Goal: Task Accomplishment & Management: Manage account settings

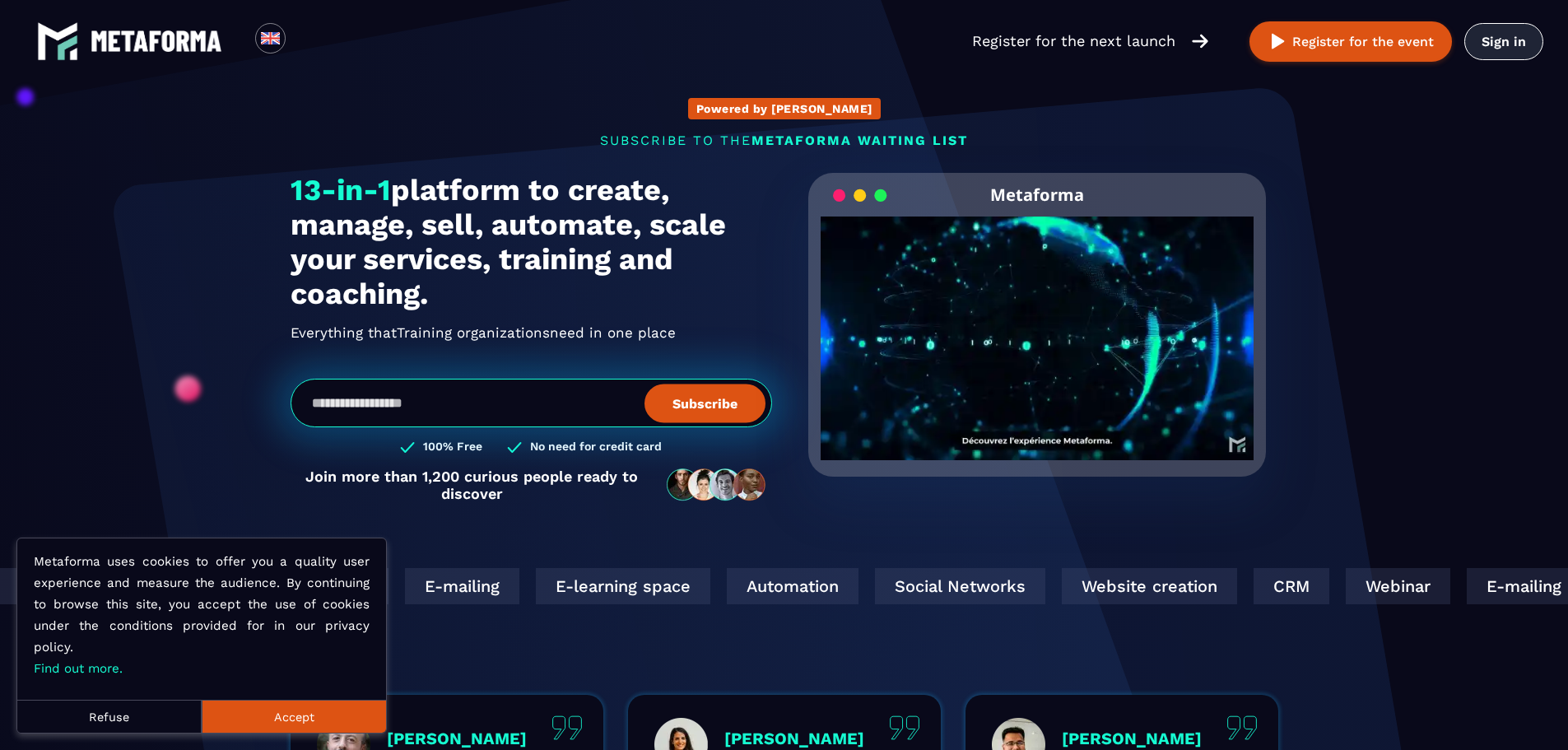
click at [1512, 41] on link "Sign in" at bounding box center [1504, 41] width 79 height 37
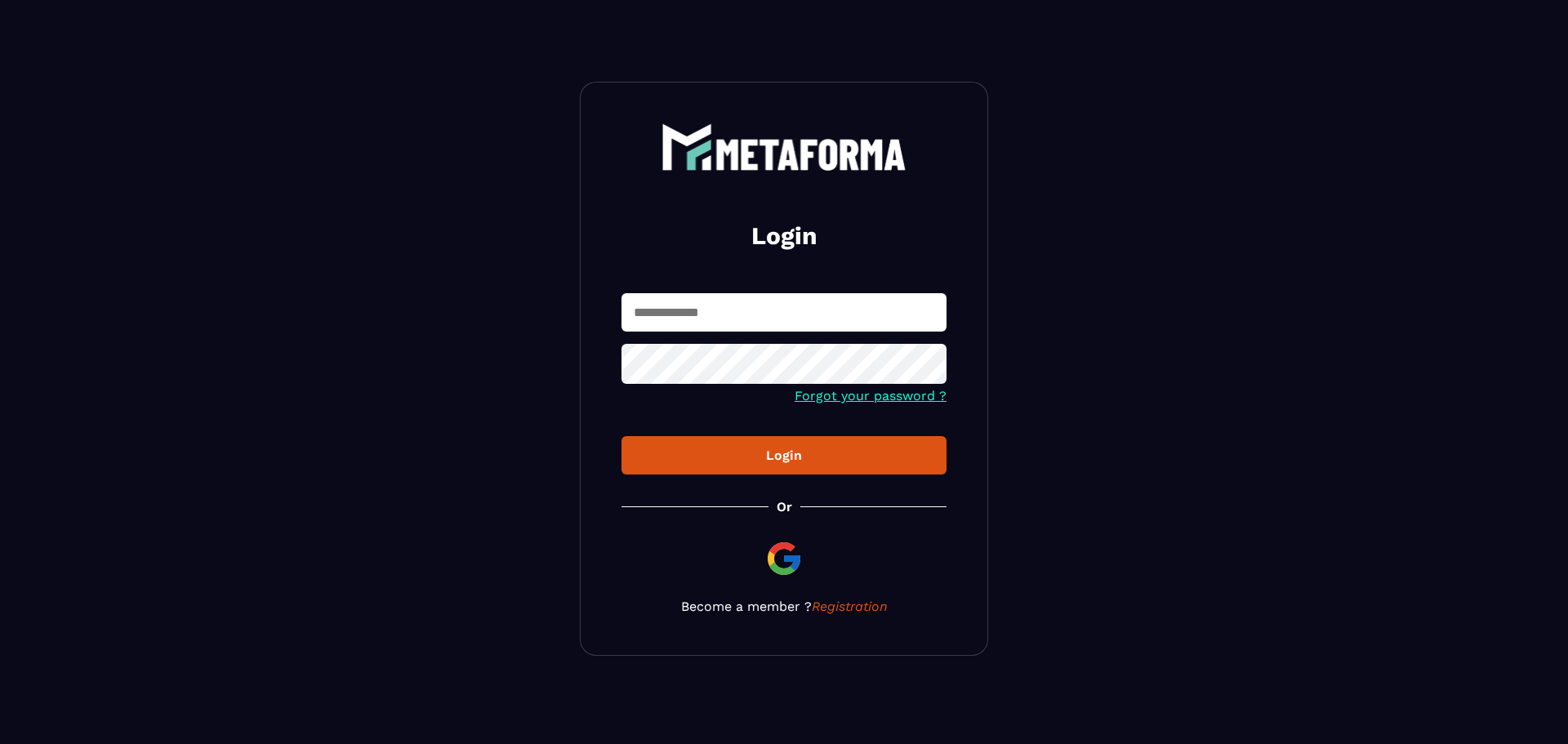
type input "**********"
click at [824, 439] on button "Login" at bounding box center [783, 455] width 325 height 38
